Goal: Use online tool/utility

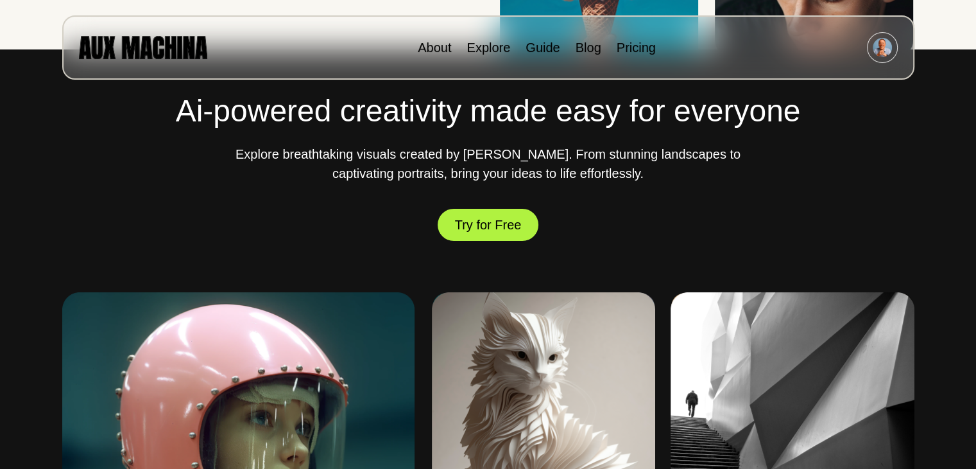
scroll to position [388, 0]
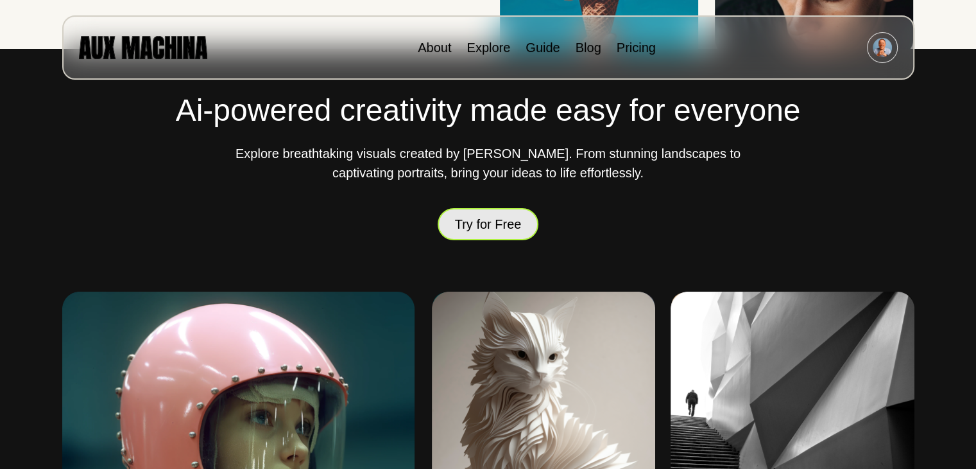
click at [490, 224] on button "Try for Free" at bounding box center [488, 223] width 101 height 37
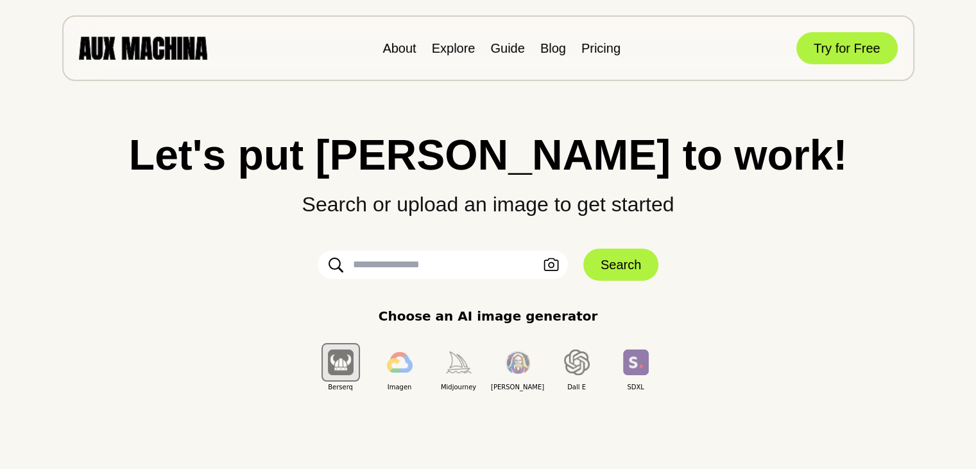
click at [426, 256] on input "text" at bounding box center [443, 264] width 250 height 28
paste input "**********"
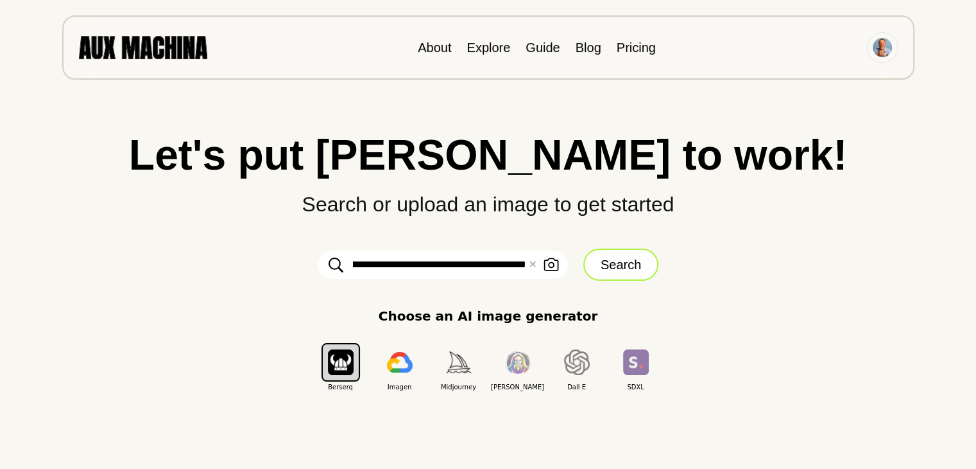
type input "**********"
click at [619, 263] on button "Search" at bounding box center [621, 264] width 75 height 32
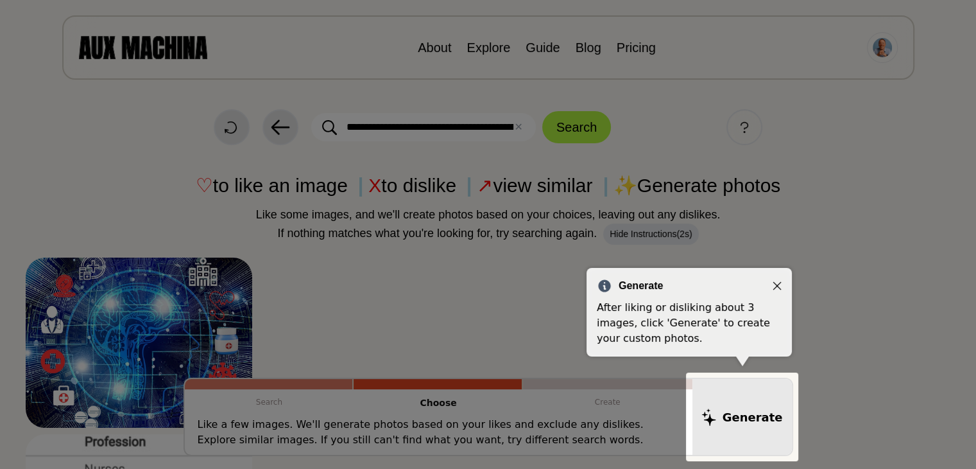
click at [777, 288] on icon "Close" at bounding box center [777, 285] width 9 height 9
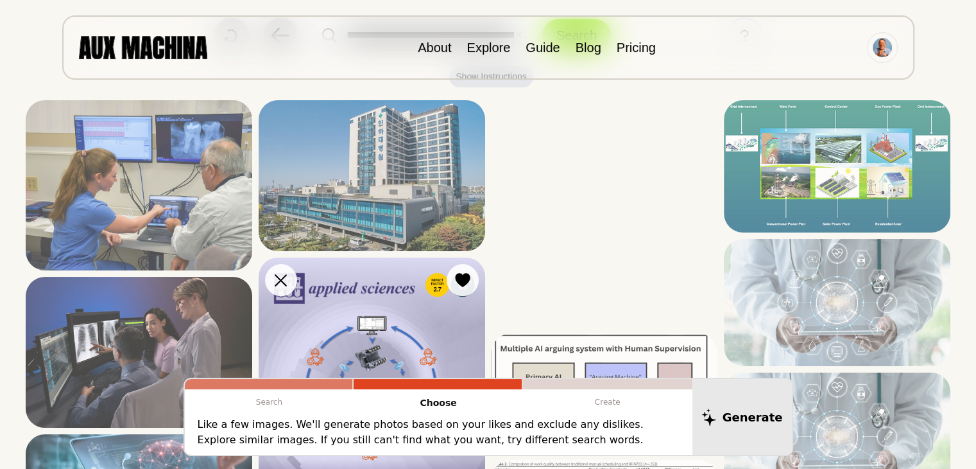
scroll to position [90, 0]
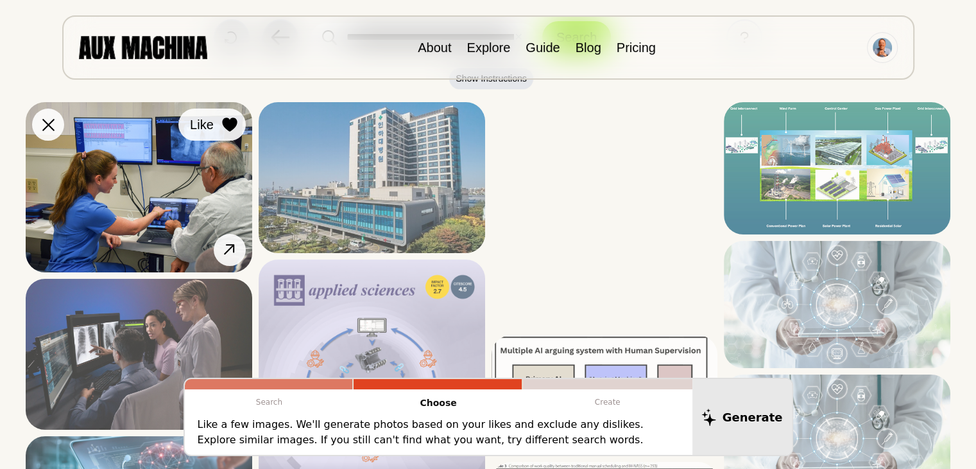
click at [226, 126] on icon at bounding box center [229, 124] width 15 height 14
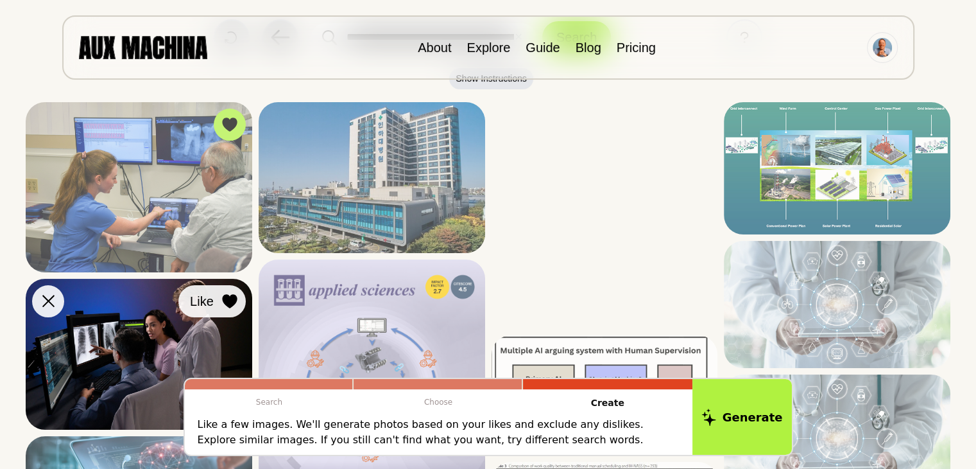
click at [225, 304] on icon at bounding box center [229, 301] width 15 height 14
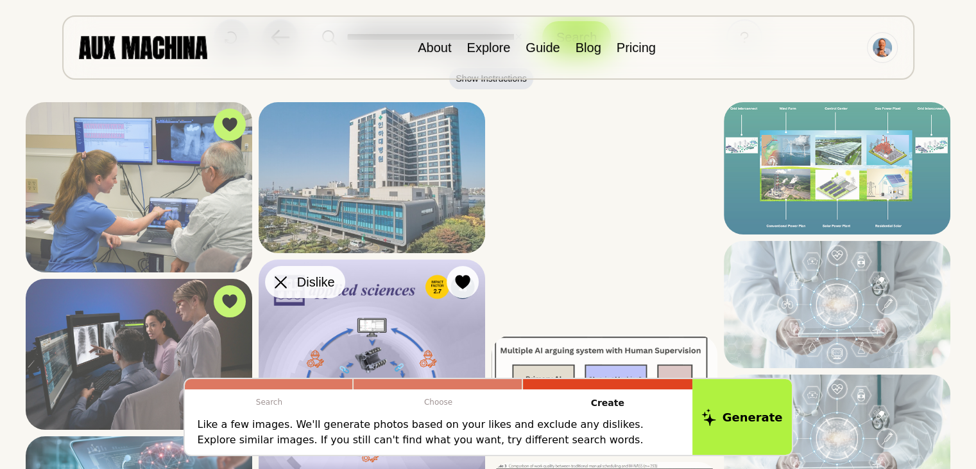
click at [275, 281] on icon at bounding box center [281, 282] width 12 height 12
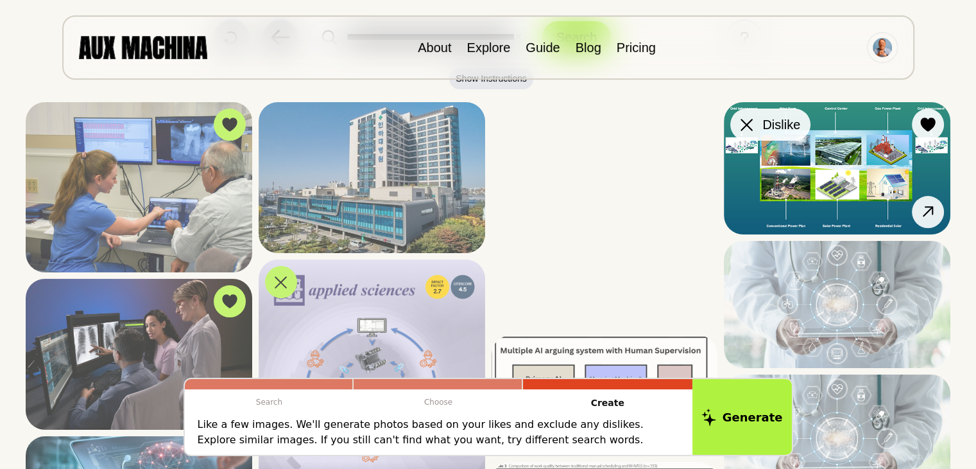
click at [750, 119] on icon at bounding box center [747, 125] width 12 height 12
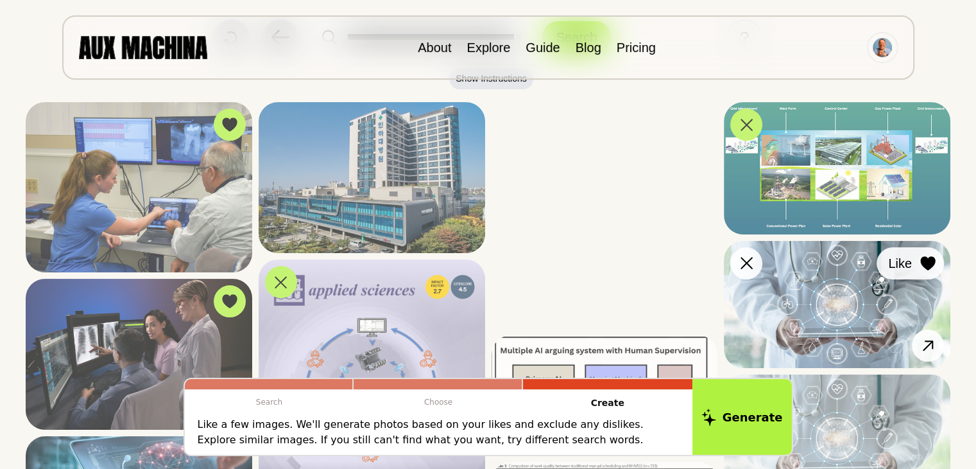
click at [923, 261] on icon at bounding box center [928, 263] width 15 height 14
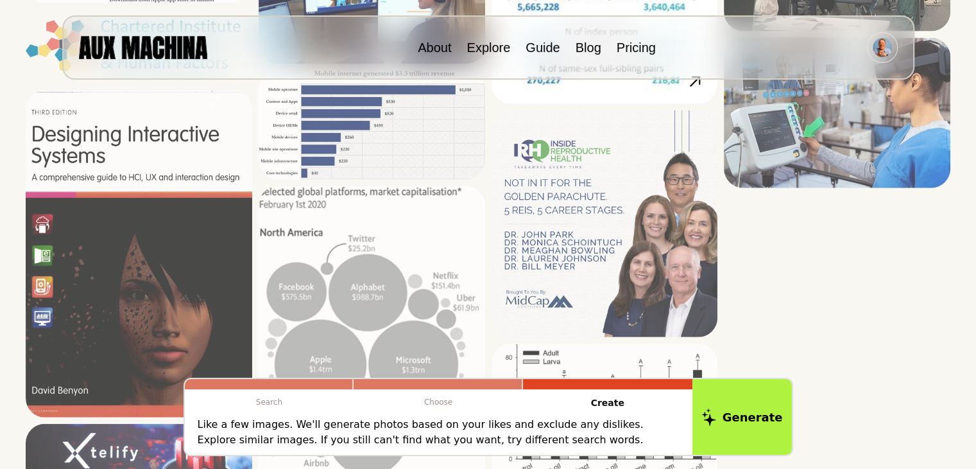
scroll to position [2909, 0]
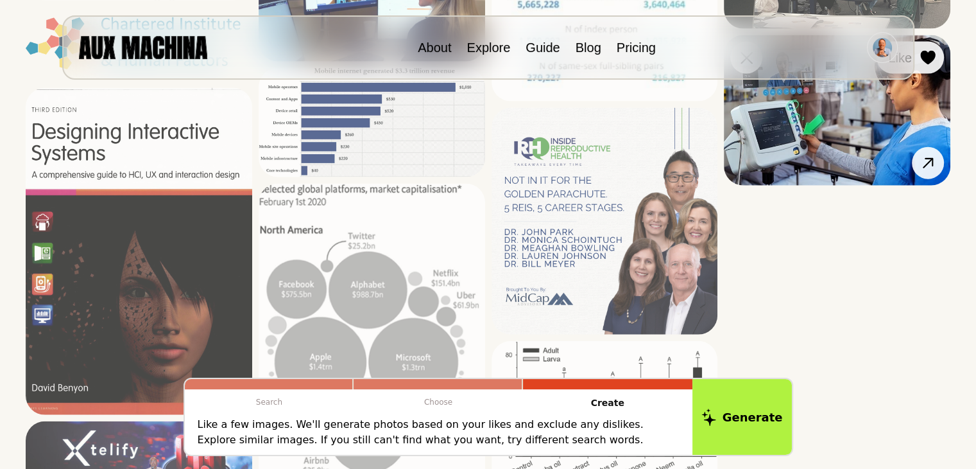
click at [926, 65] on icon at bounding box center [928, 58] width 15 height 14
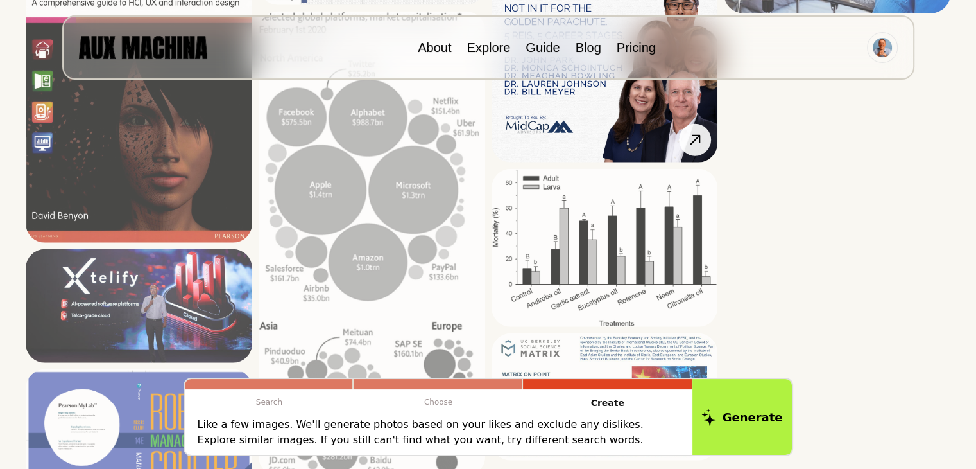
scroll to position [3084, 0]
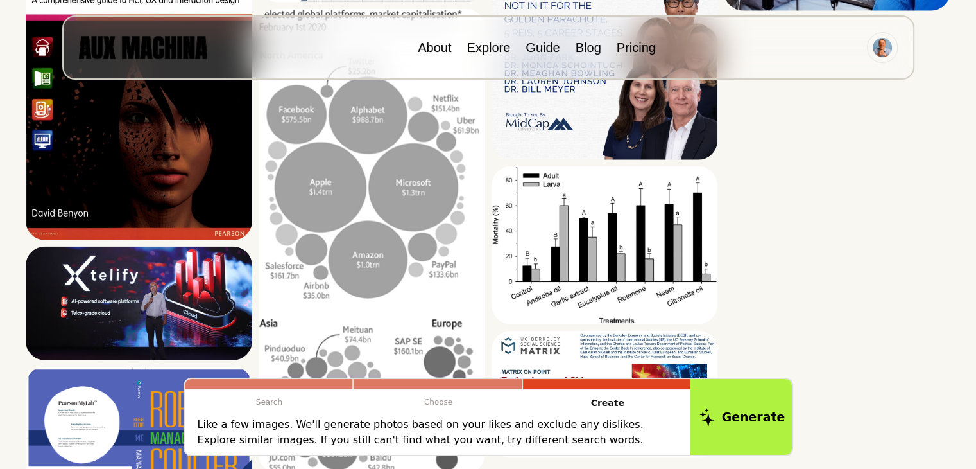
click at [768, 424] on button "Generate" at bounding box center [742, 417] width 105 height 80
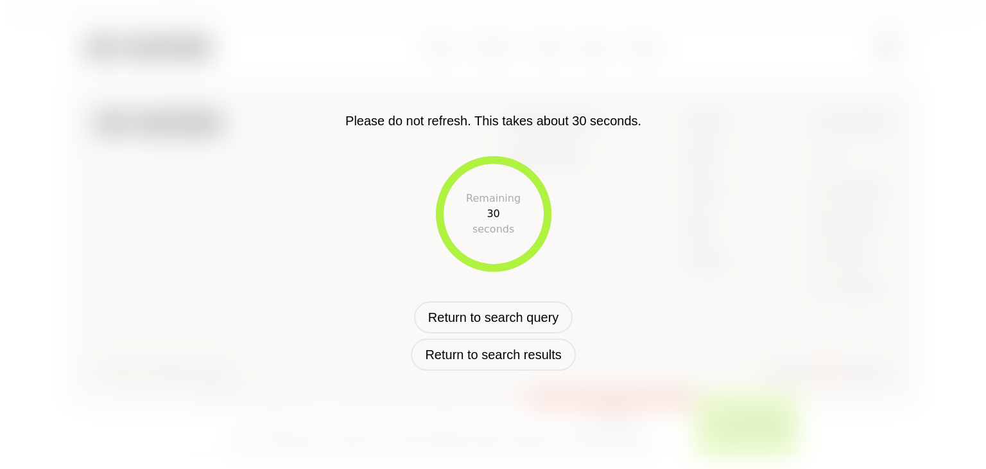
scroll to position [498, 0]
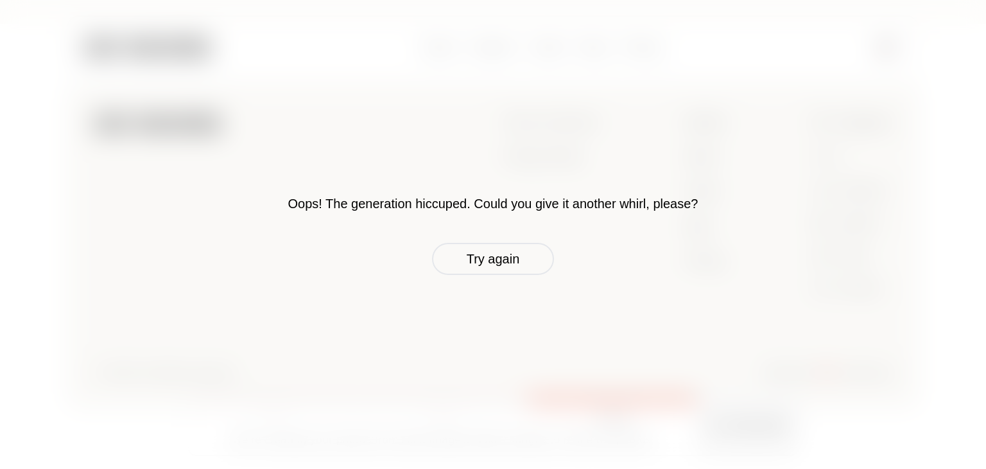
click at [756, 108] on div "Oops! The generation hiccuped. Could you give it another whirl, please? Try aga…" at bounding box center [493, 234] width 986 height 469
